Goal: Check status: Check status

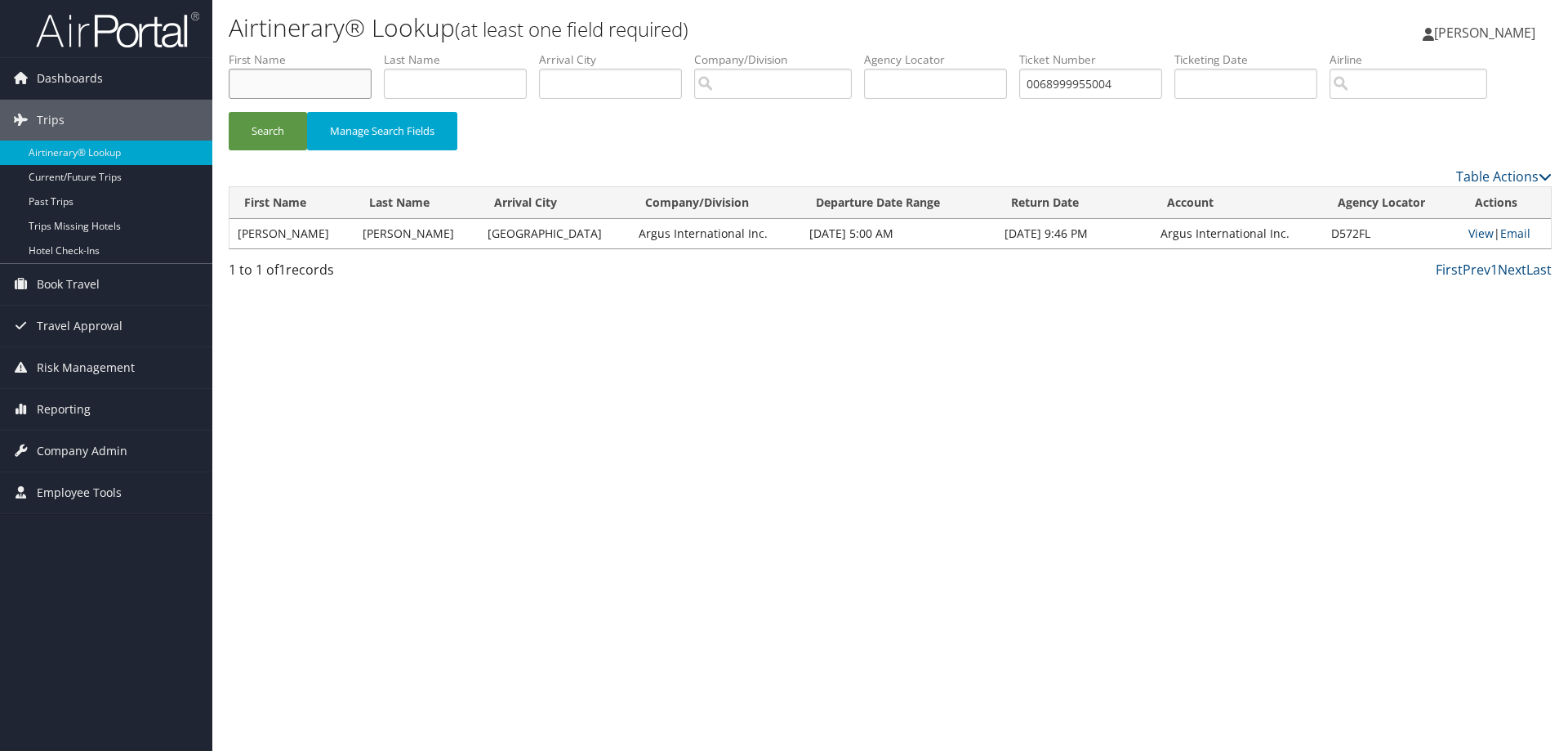
click at [287, 84] on input "text" at bounding box center [300, 84] width 143 height 30
type input "[PERSON_NAME]"
click at [251, 122] on button "Search" at bounding box center [267, 131] width 78 height 39
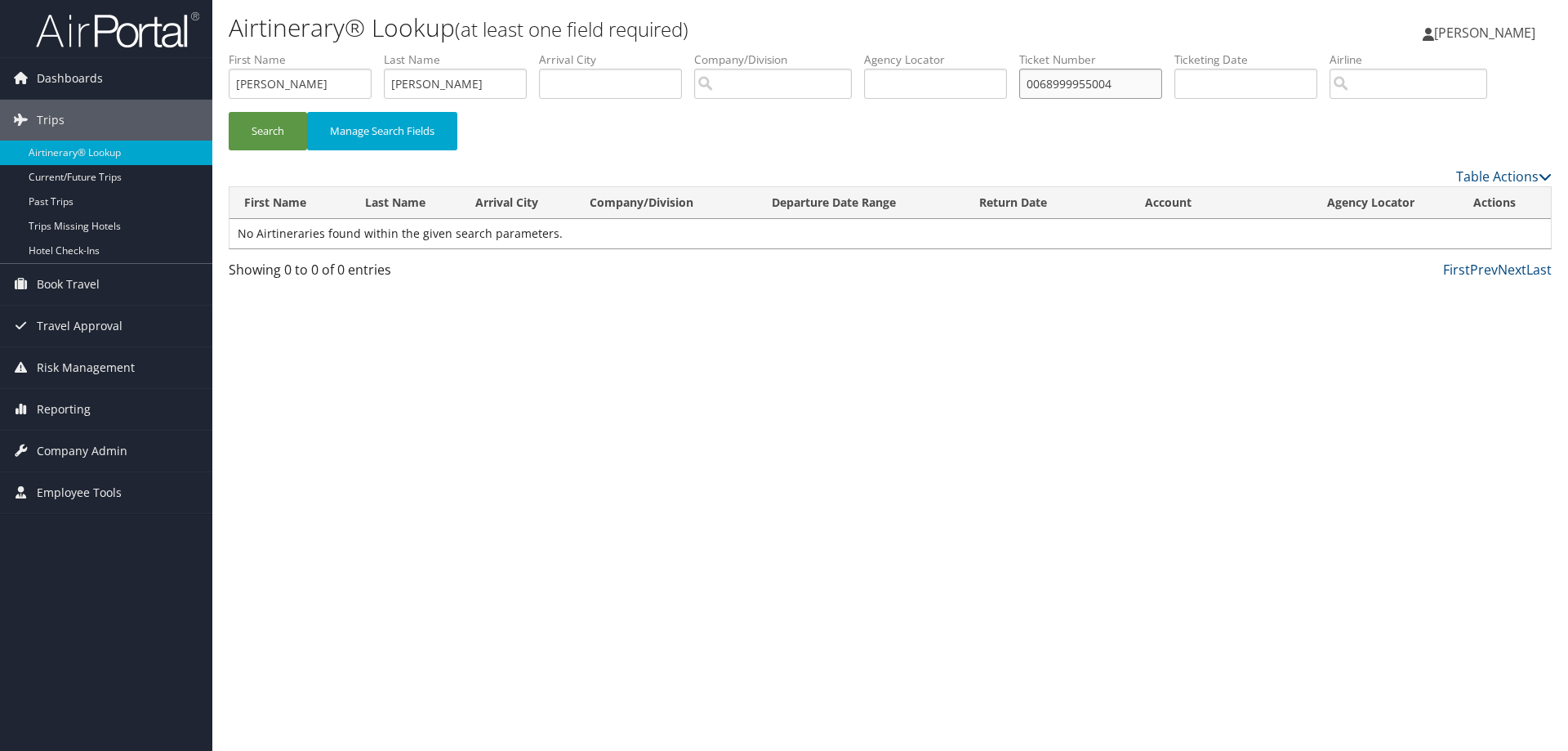
drag, startPoint x: 1143, startPoint y: 75, endPoint x: 1039, endPoint y: 84, distance: 104.4
click at [1046, 85] on input "0068999955004" at bounding box center [1091, 84] width 143 height 30
type input "0"
click at [264, 120] on button "Search" at bounding box center [267, 131] width 78 height 39
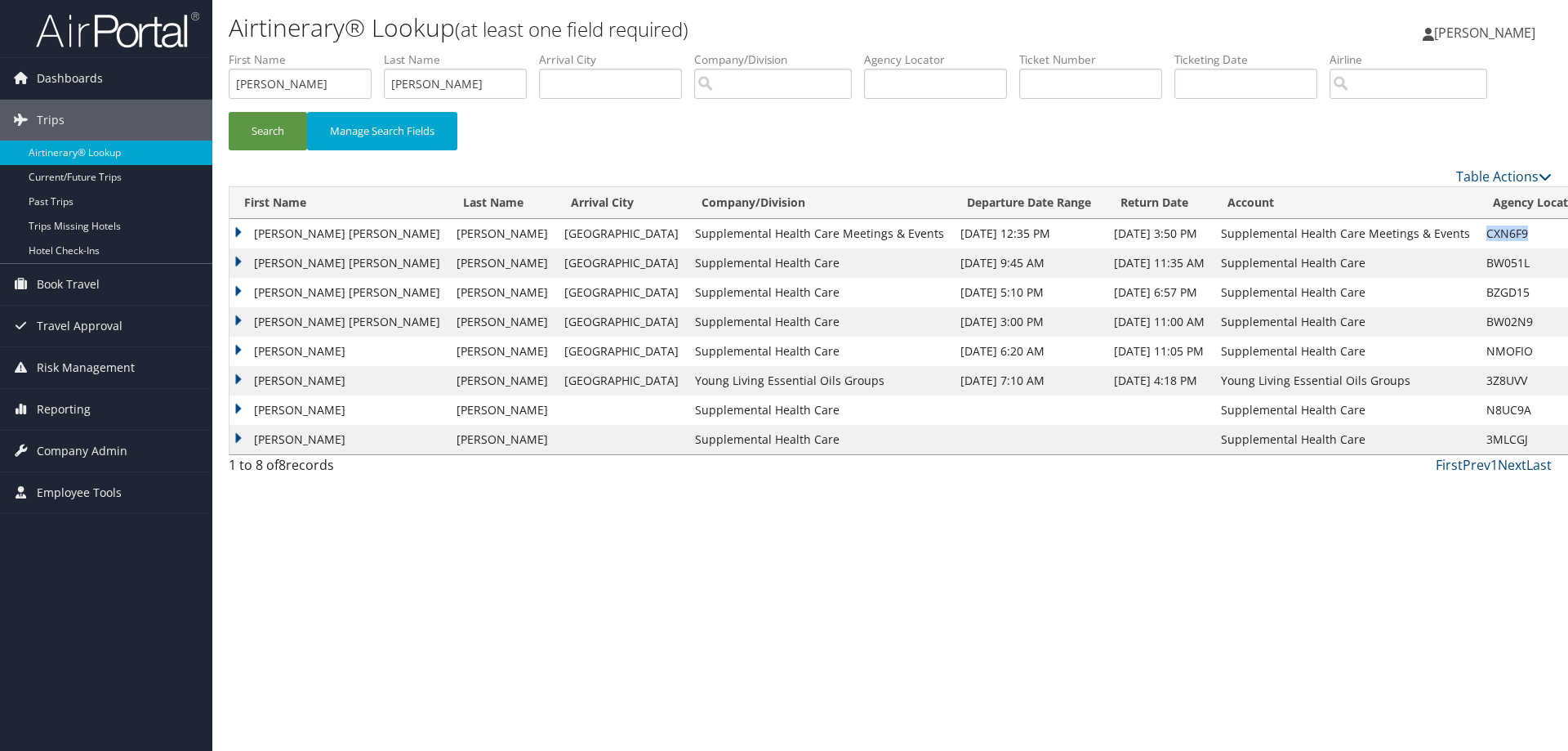
drag, startPoint x: 1476, startPoint y: 238, endPoint x: 1434, endPoint y: 235, distance: 42.1
click at [1478, 235] on td "CXN6F9" at bounding box center [1536, 234] width 117 height 29
copy td "CXN6F9"
